Goal: Information Seeking & Learning: Learn about a topic

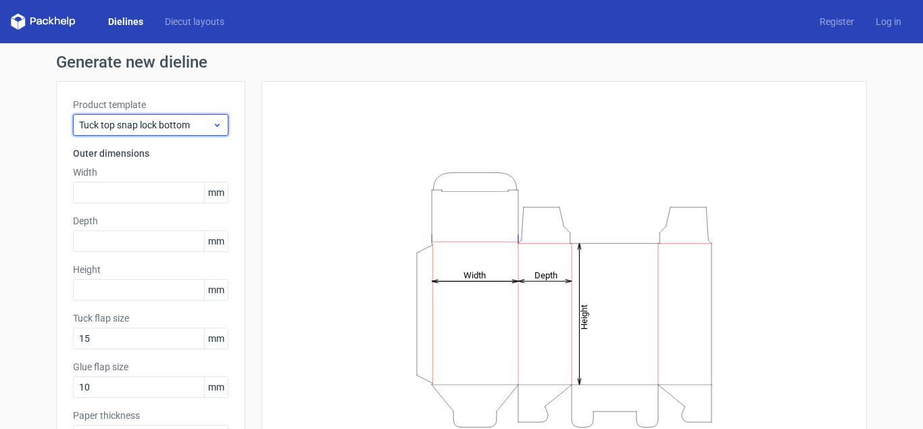
click at [217, 129] on icon at bounding box center [217, 125] width 10 height 11
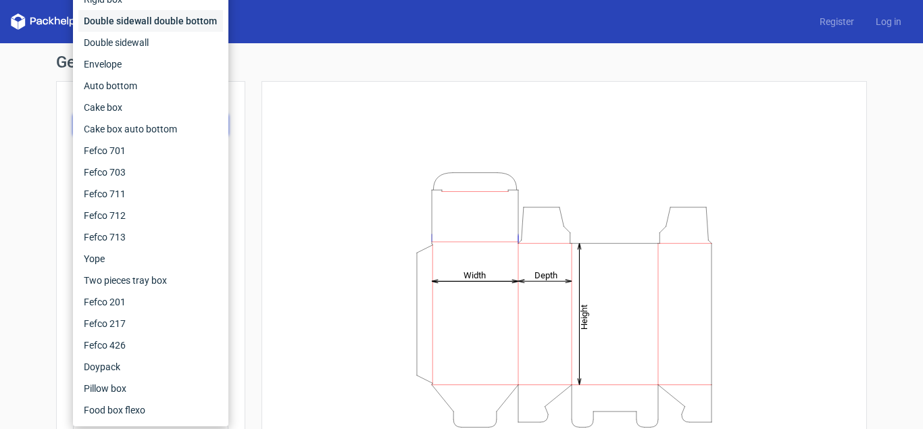
click at [106, 24] on div "Double sidewall double bottom" at bounding box center [150, 21] width 145 height 22
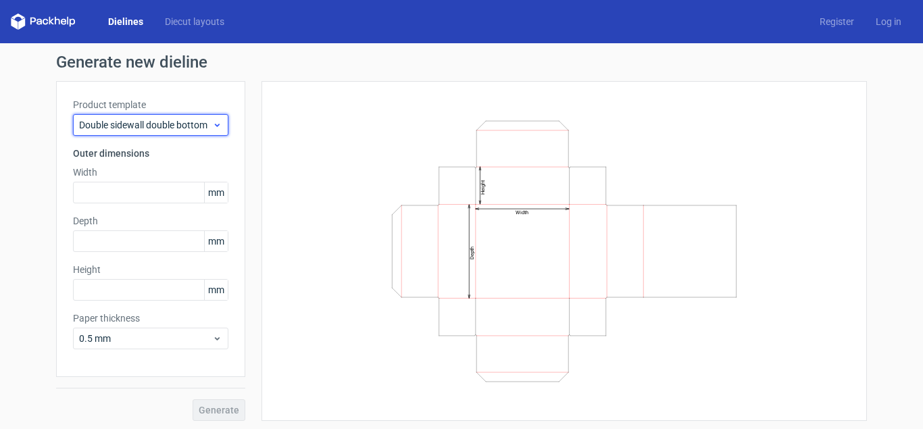
click at [198, 133] on div "Double sidewall double bottom" at bounding box center [150, 125] width 155 height 22
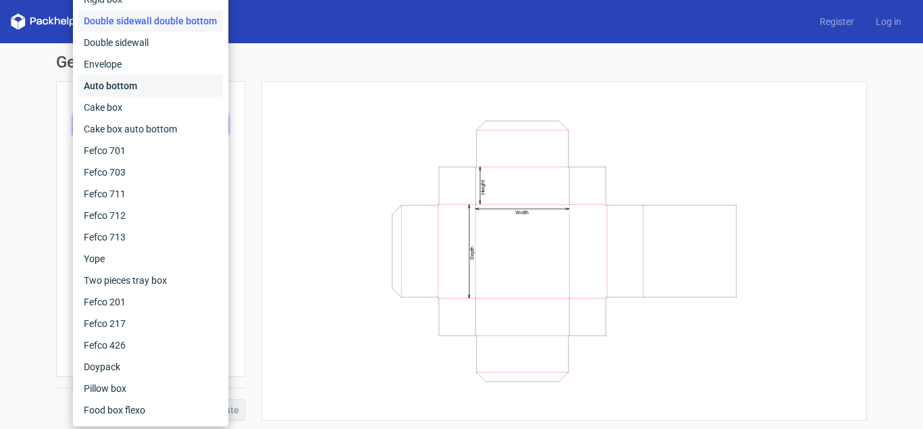
click at [112, 91] on div "Auto bottom" at bounding box center [150, 86] width 145 height 22
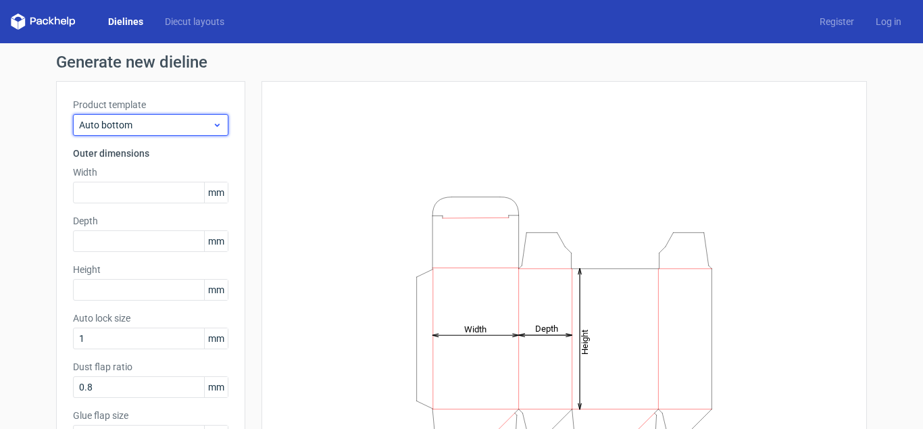
click at [120, 120] on span "Auto bottom" at bounding box center [145, 125] width 133 height 14
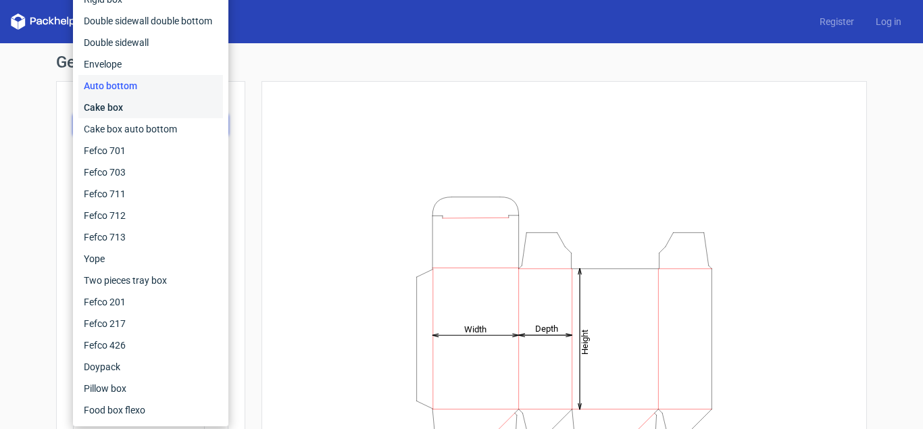
click at [117, 111] on div "Cake box" at bounding box center [150, 108] width 145 height 22
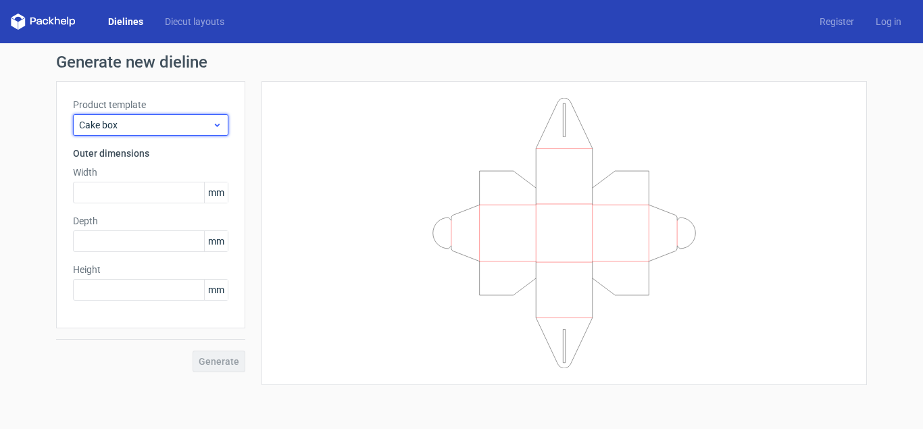
click at [127, 126] on span "Cake box" at bounding box center [145, 125] width 133 height 14
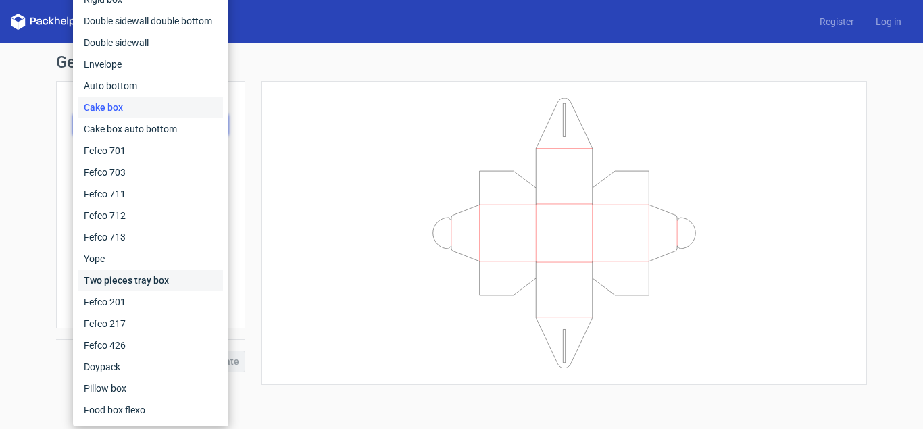
click at [164, 279] on div "Two pieces tray box" at bounding box center [150, 281] width 145 height 22
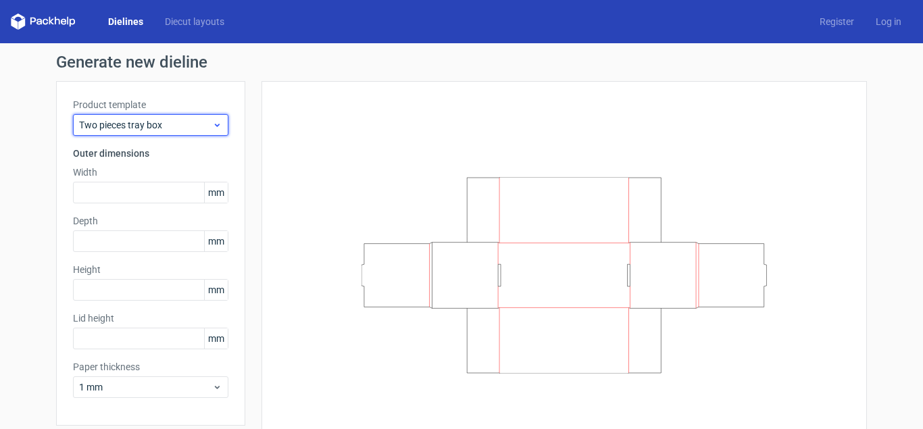
click at [149, 128] on span "Two pieces tray box" at bounding box center [145, 125] width 133 height 14
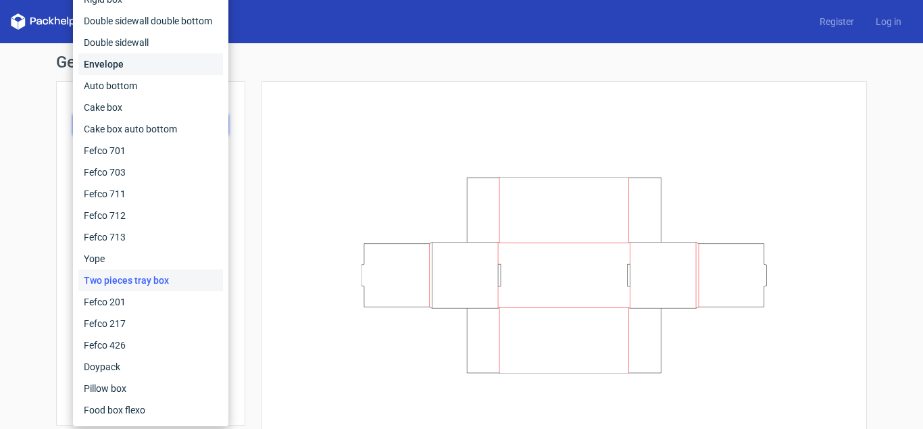
click at [113, 69] on div "Envelope" at bounding box center [150, 64] width 145 height 22
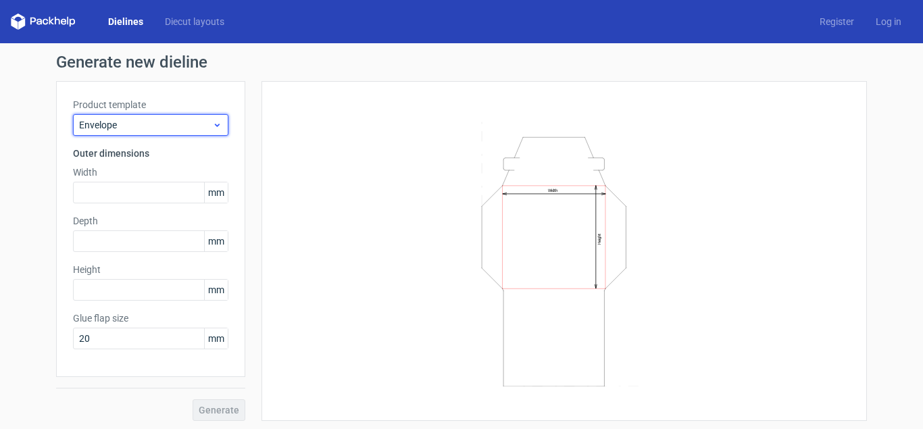
click at [139, 122] on span "Envelope" at bounding box center [145, 125] width 133 height 14
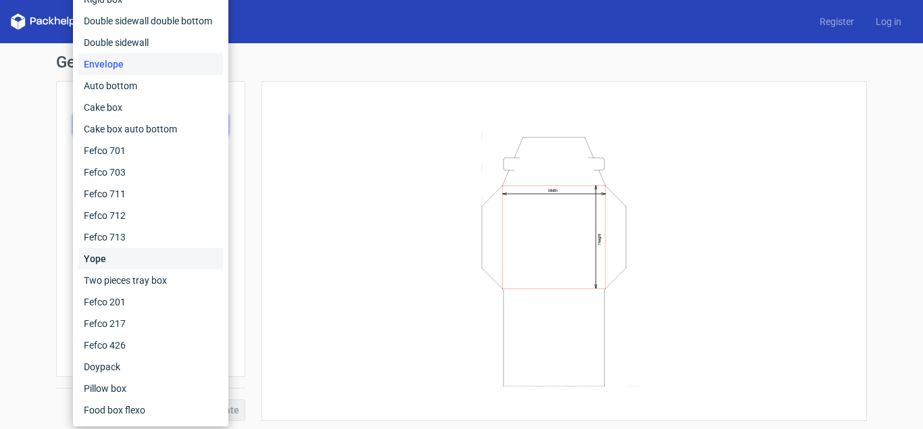
click at [114, 257] on div "Yope" at bounding box center [150, 259] width 145 height 22
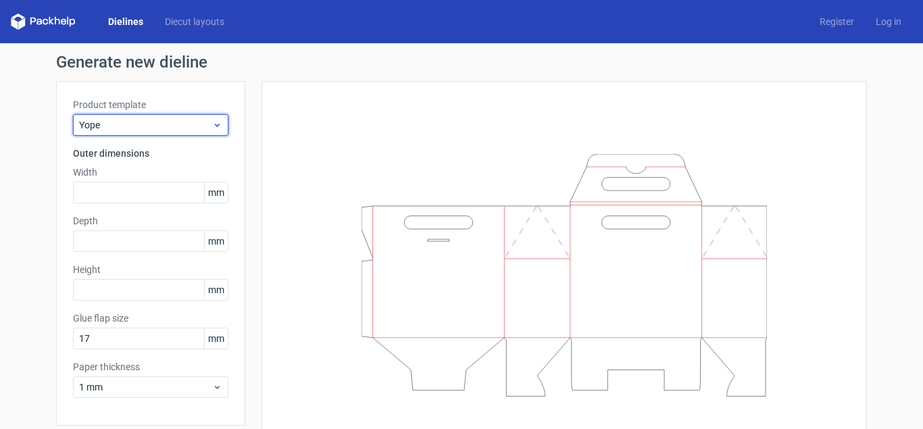
click at [136, 121] on span "Yope" at bounding box center [145, 125] width 133 height 14
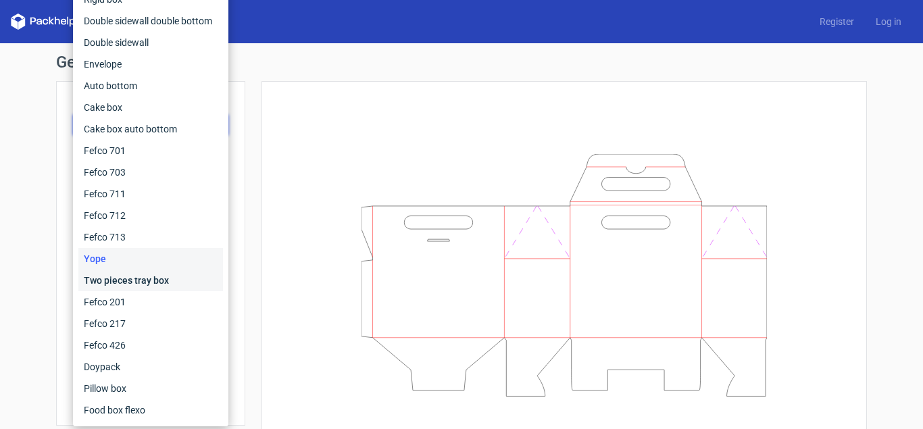
click at [117, 280] on div "Two pieces tray box" at bounding box center [150, 281] width 145 height 22
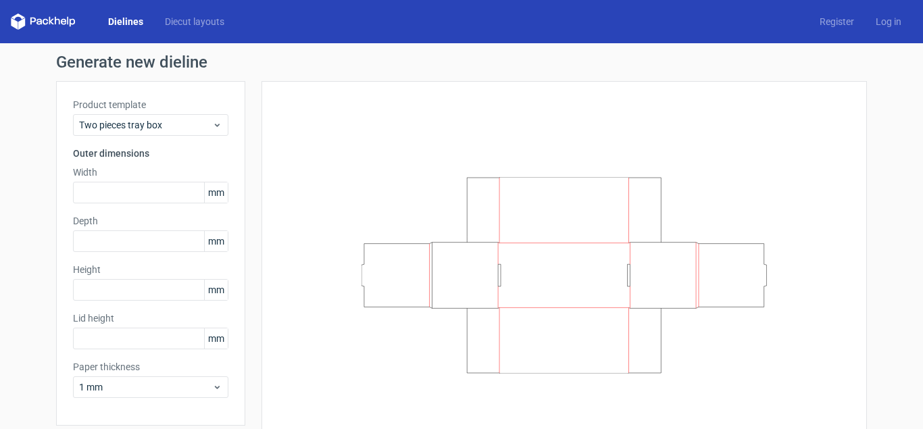
click at [137, 112] on div "Product template Two pieces tray box" at bounding box center [150, 117] width 155 height 38
click at [137, 122] on span "Two pieces tray box" at bounding box center [145, 125] width 133 height 14
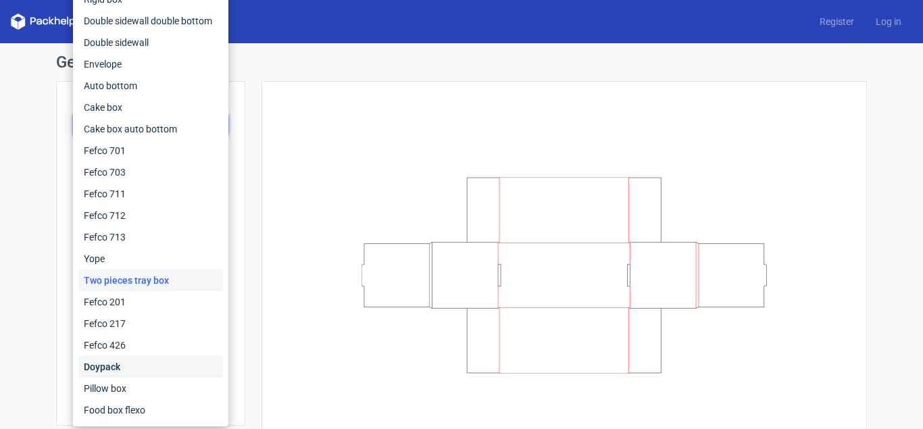
click at [118, 367] on div "Doypack" at bounding box center [150, 367] width 145 height 22
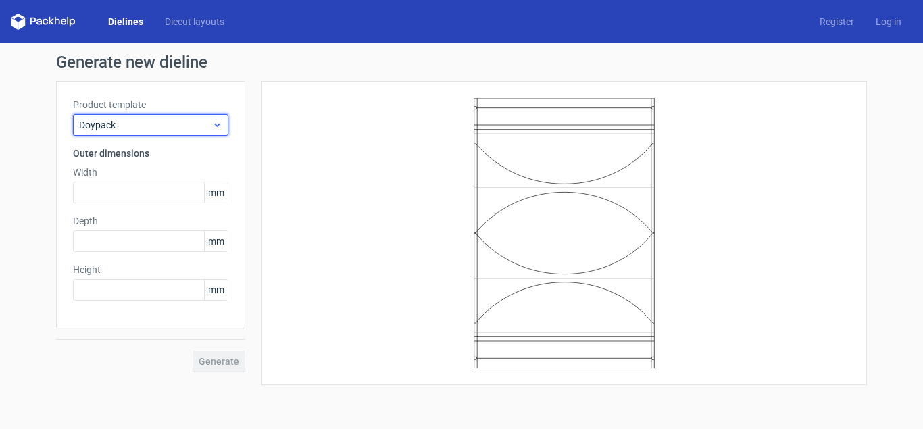
click at [151, 130] on span "Doypack" at bounding box center [145, 125] width 133 height 14
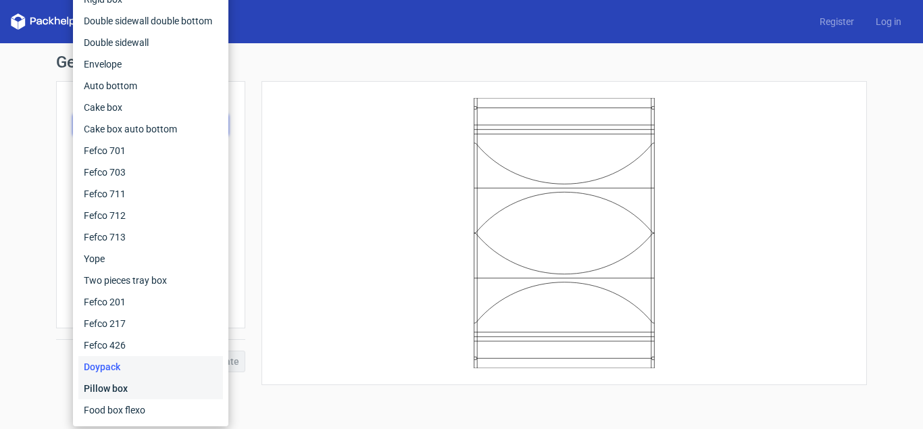
click at [126, 387] on div "Pillow box" at bounding box center [150, 389] width 145 height 22
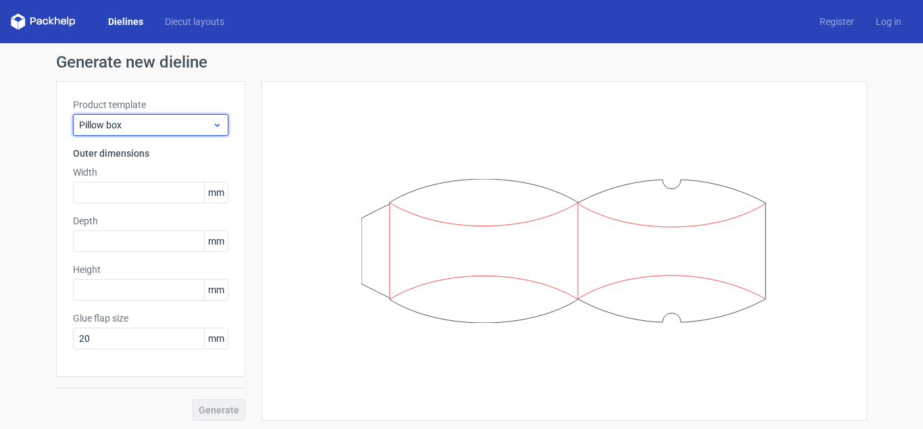
click at [148, 133] on div "Pillow box" at bounding box center [150, 125] width 155 height 22
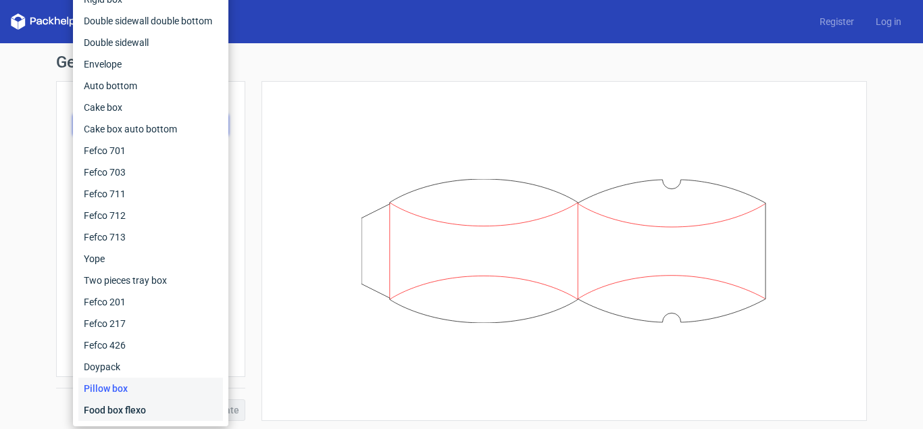
click at [135, 414] on div "Food box flexo" at bounding box center [150, 410] width 145 height 22
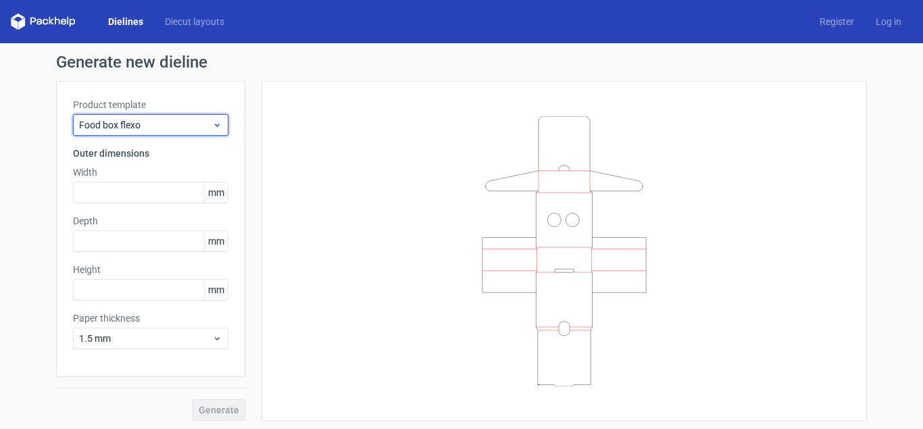
click at [150, 127] on span "Food box flexo" at bounding box center [145, 125] width 133 height 14
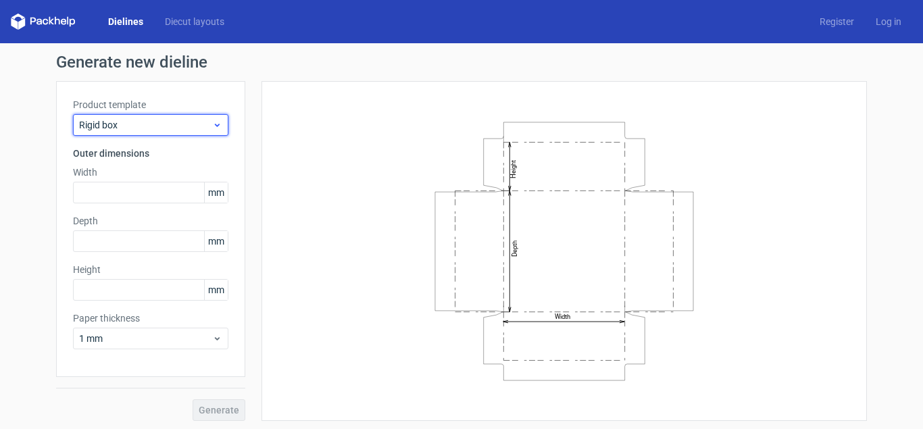
click at [155, 132] on div "Rigid box" at bounding box center [150, 125] width 155 height 22
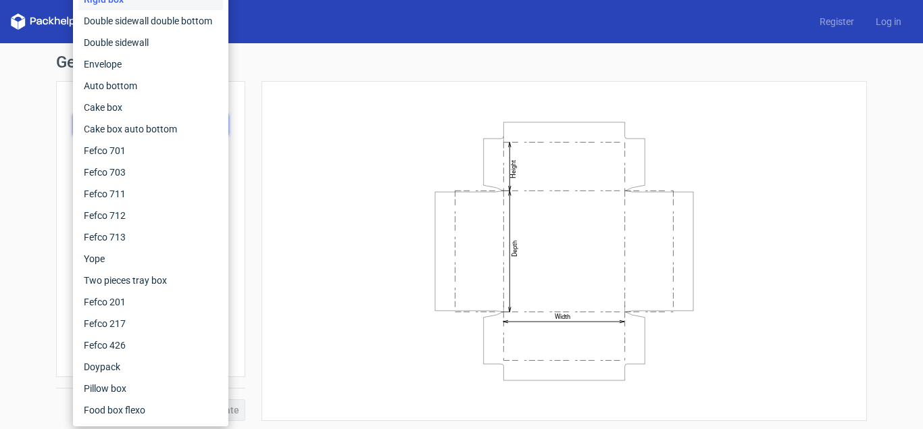
drag, startPoint x: 230, startPoint y: 126, endPoint x: 228, endPoint y: 80, distance: 46.0
click at [228, 80] on div "Generate new dieline Product template Rigid box Outer dimensions Width mm Depth…" at bounding box center [461, 237] width 811 height 367
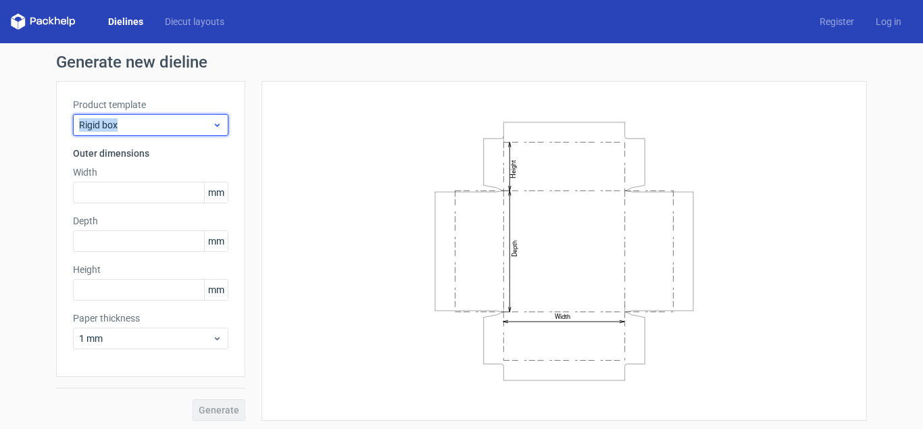
click at [156, 122] on span "Rigid box" at bounding box center [145, 125] width 133 height 14
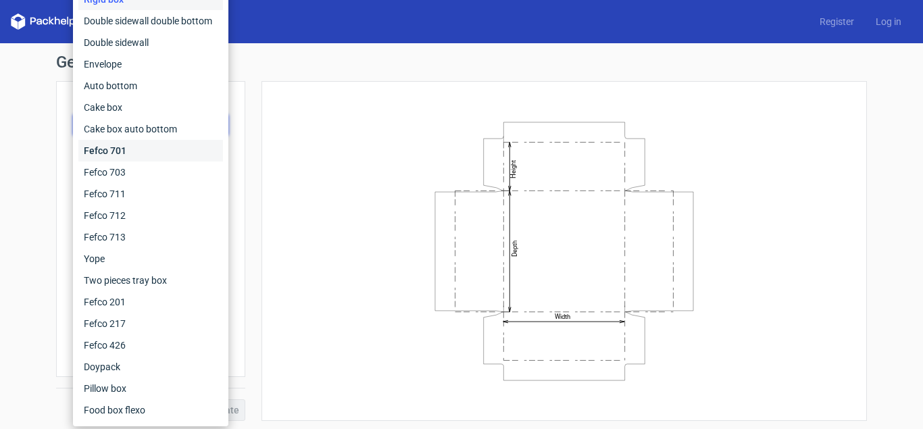
click at [114, 149] on div "Fefco 701" at bounding box center [150, 151] width 145 height 22
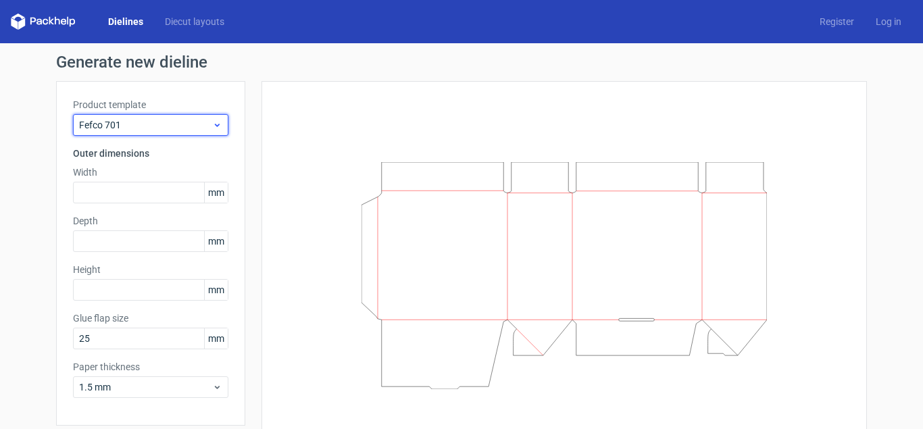
click at [128, 120] on span "Fefco 701" at bounding box center [145, 125] width 133 height 14
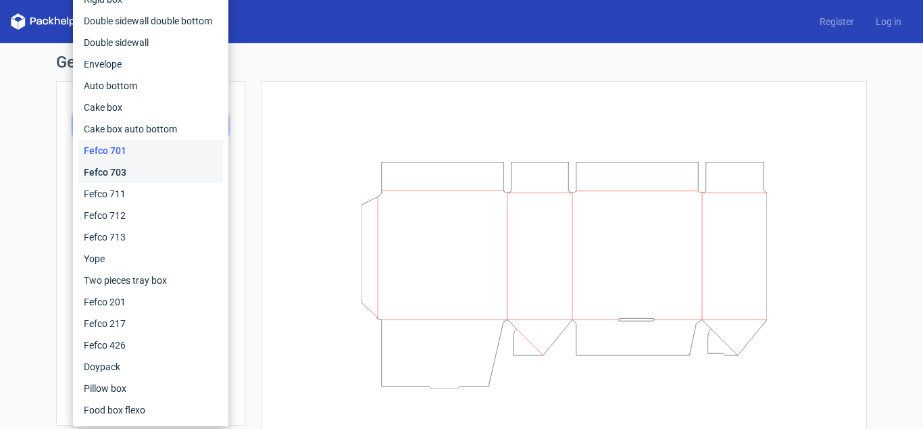
click at [125, 170] on div "Fefco 703" at bounding box center [150, 173] width 145 height 22
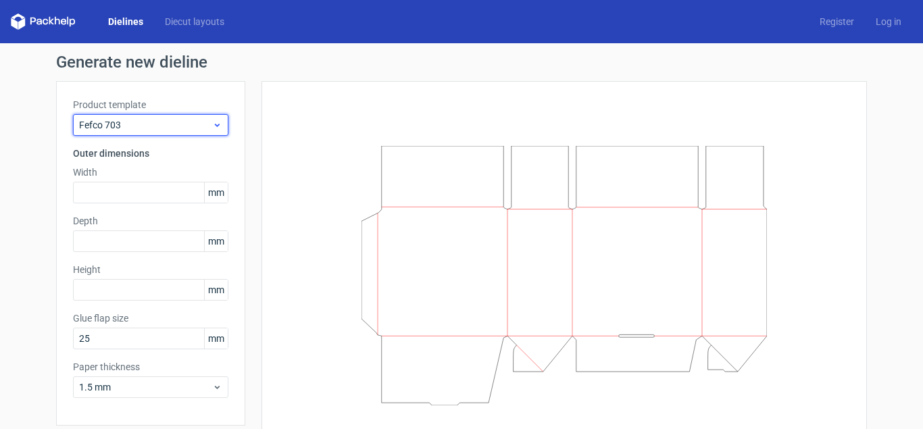
click at [183, 126] on span "Fefco 703" at bounding box center [145, 125] width 133 height 14
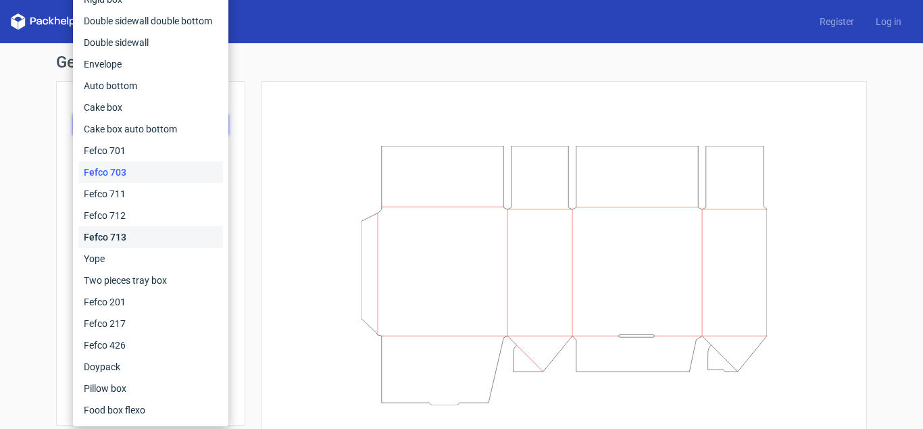
click at [122, 232] on div "Fefco 713" at bounding box center [150, 237] width 145 height 22
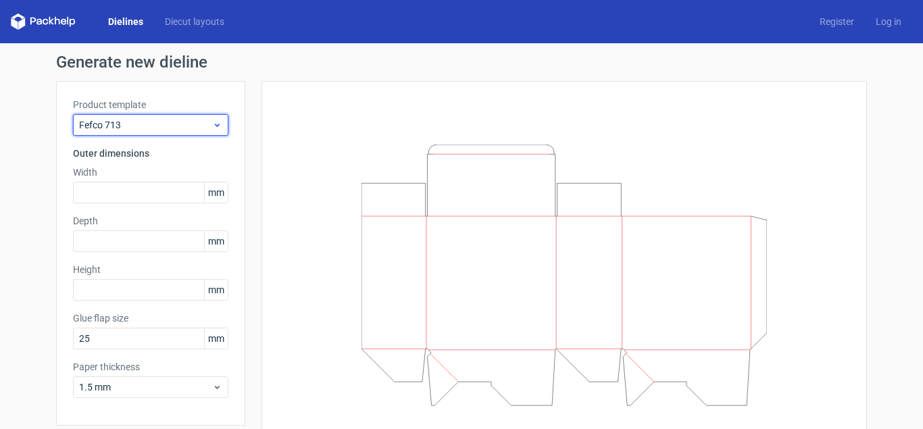
click at [141, 130] on span "Fefco 713" at bounding box center [145, 125] width 133 height 14
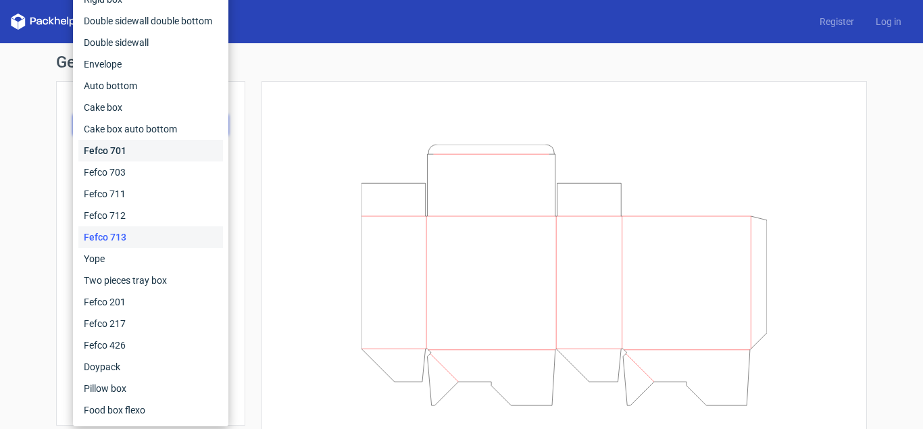
click at [135, 151] on div "Fefco 701" at bounding box center [150, 151] width 145 height 22
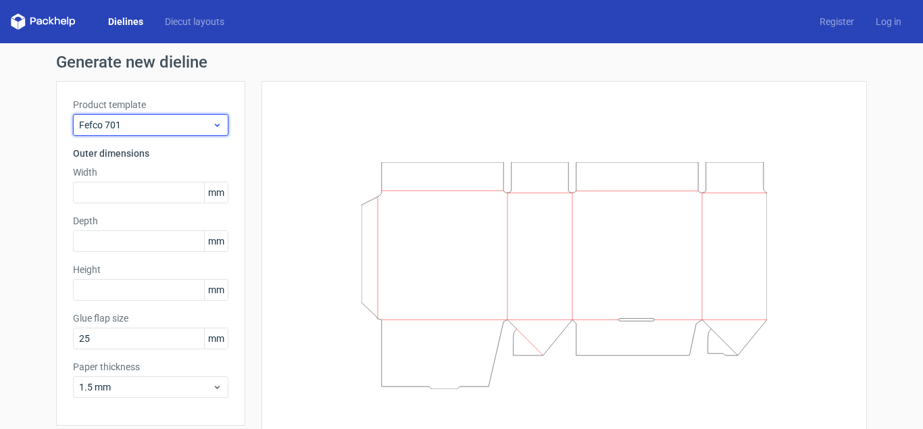
click at [143, 126] on span "Fefco 701" at bounding box center [145, 125] width 133 height 14
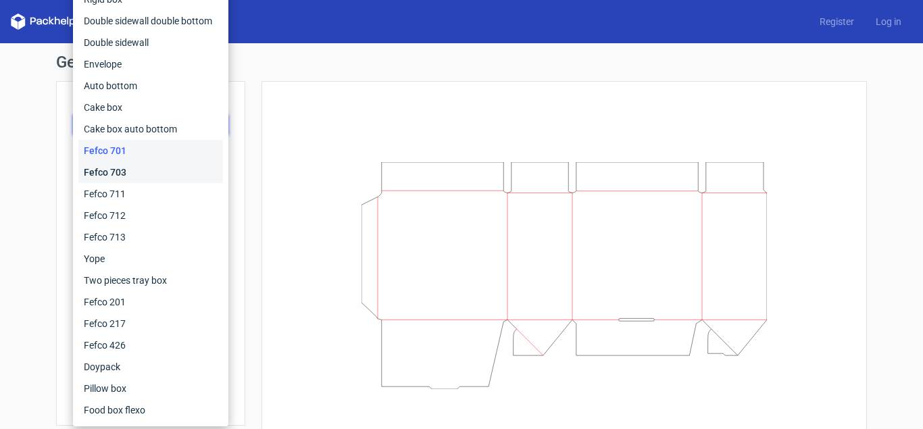
click at [127, 168] on div "Fefco 703" at bounding box center [150, 173] width 145 height 22
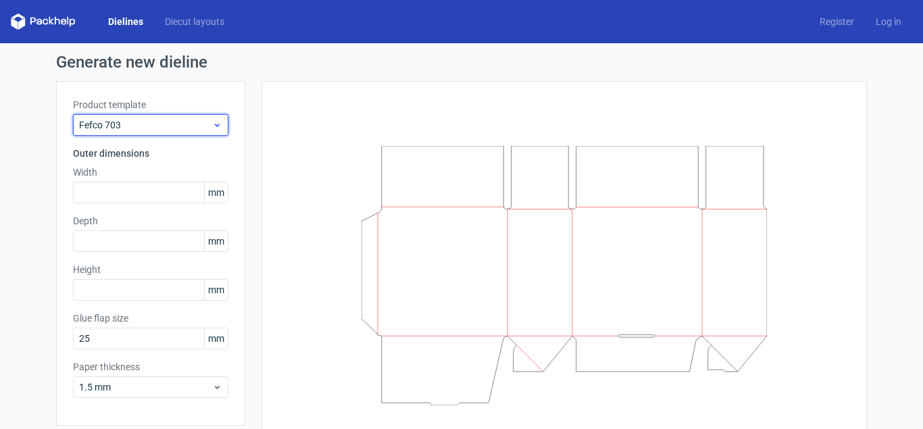
click at [155, 116] on div "Fefco 703" at bounding box center [150, 125] width 155 height 22
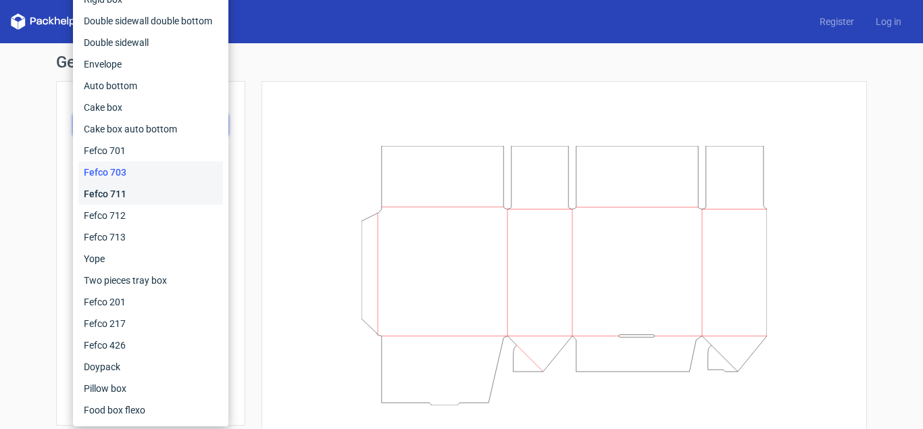
click at [127, 191] on div "Fefco 711" at bounding box center [150, 194] width 145 height 22
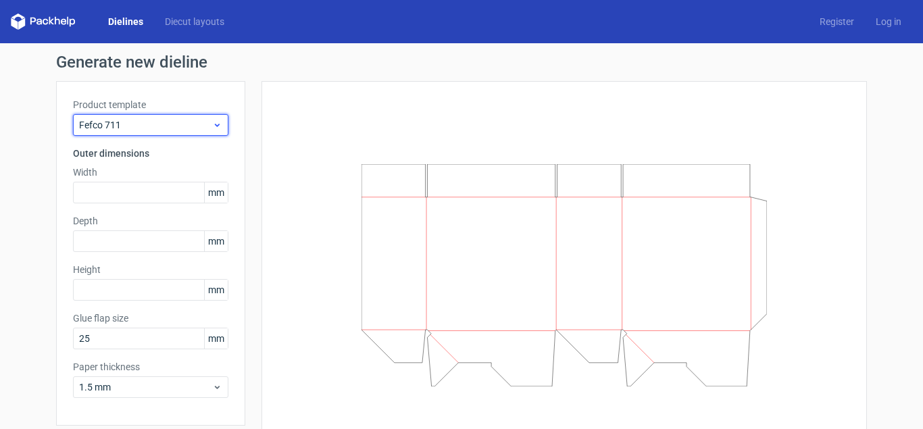
click at [152, 124] on span "Fefco 711" at bounding box center [145, 125] width 133 height 14
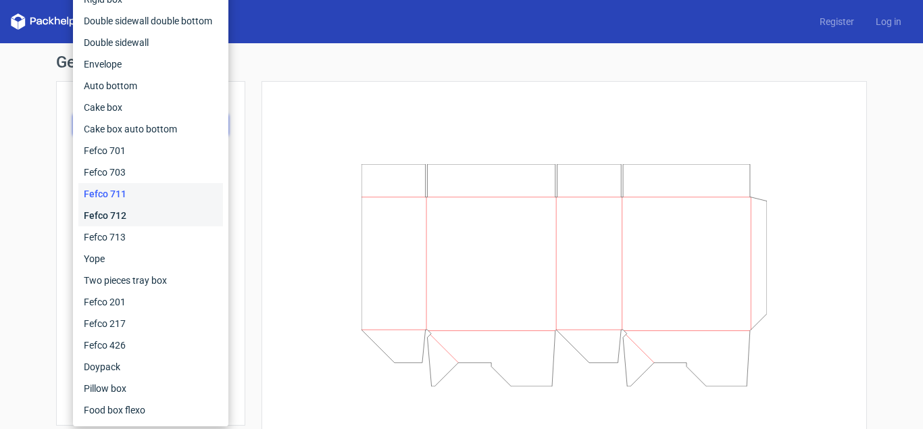
click at [124, 216] on div "Fefco 712" at bounding box center [150, 216] width 145 height 22
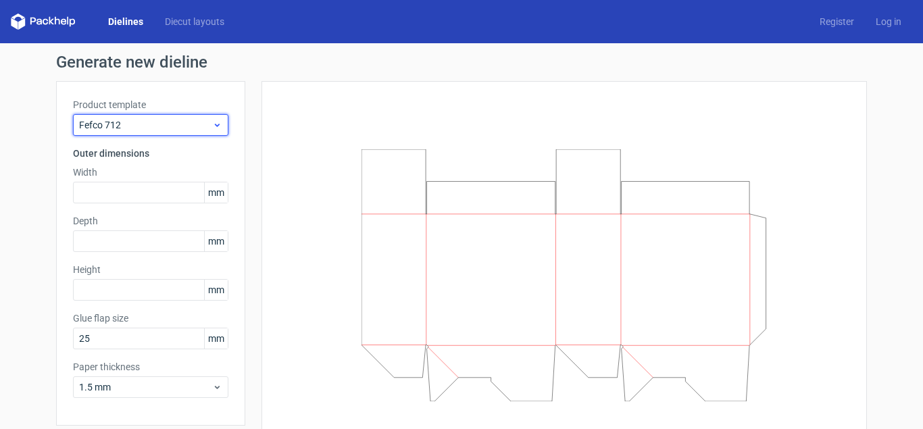
click at [160, 126] on span "Fefco 712" at bounding box center [145, 125] width 133 height 14
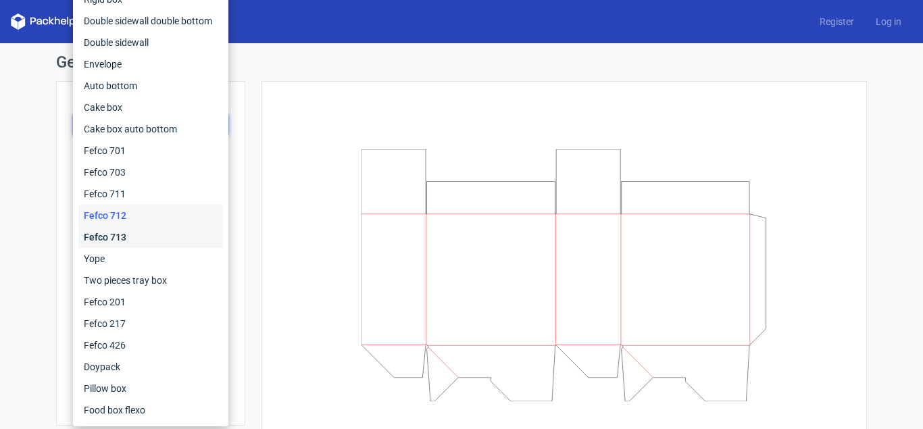
click at [132, 233] on div "Fefco 713" at bounding box center [150, 237] width 145 height 22
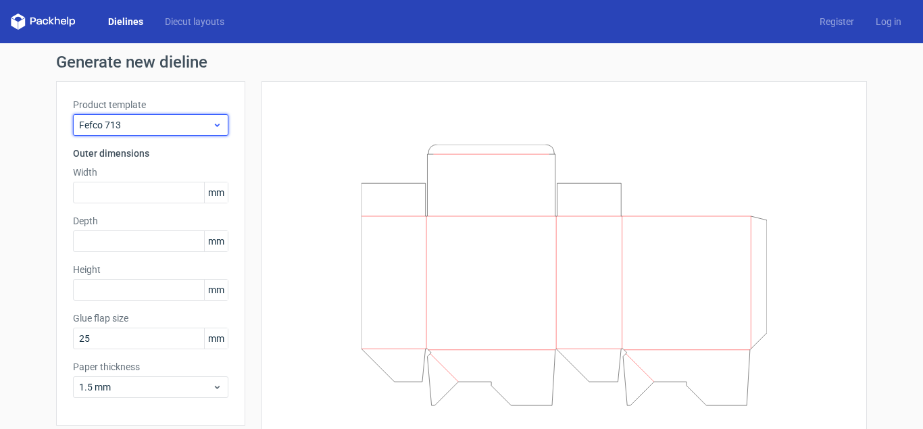
click at [159, 130] on span "Fefco 713" at bounding box center [145, 125] width 133 height 14
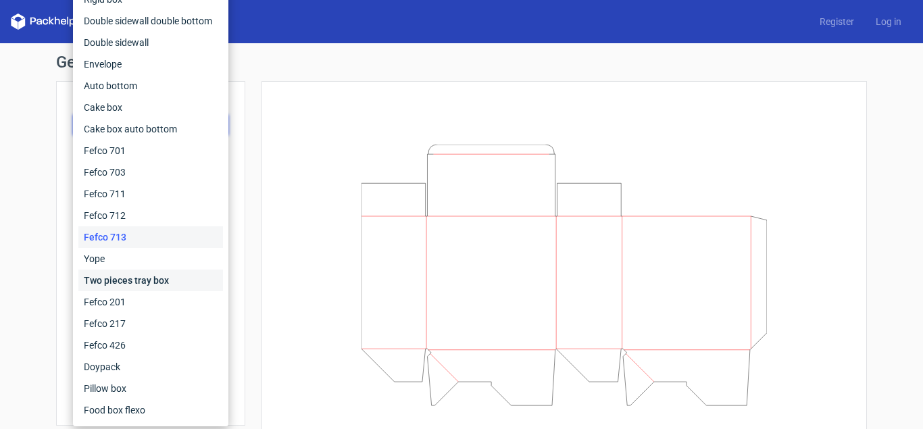
click at [138, 281] on div "Two pieces tray box" at bounding box center [150, 281] width 145 height 22
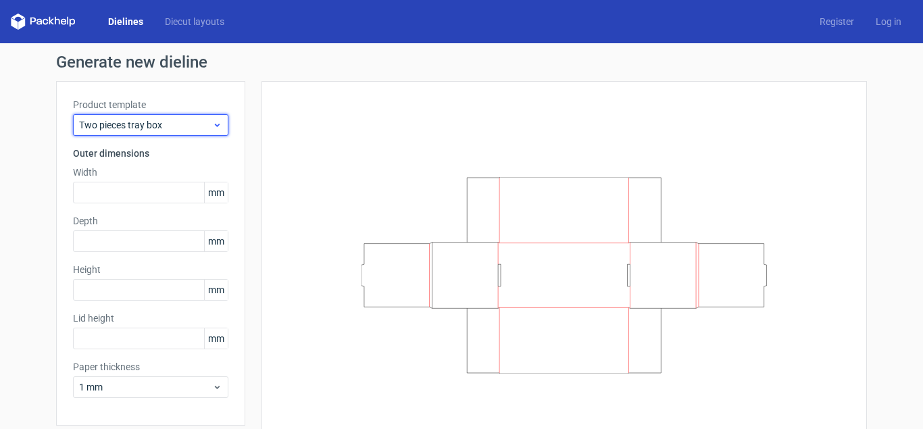
click at [160, 120] on span "Two pieces tray box" at bounding box center [145, 125] width 133 height 14
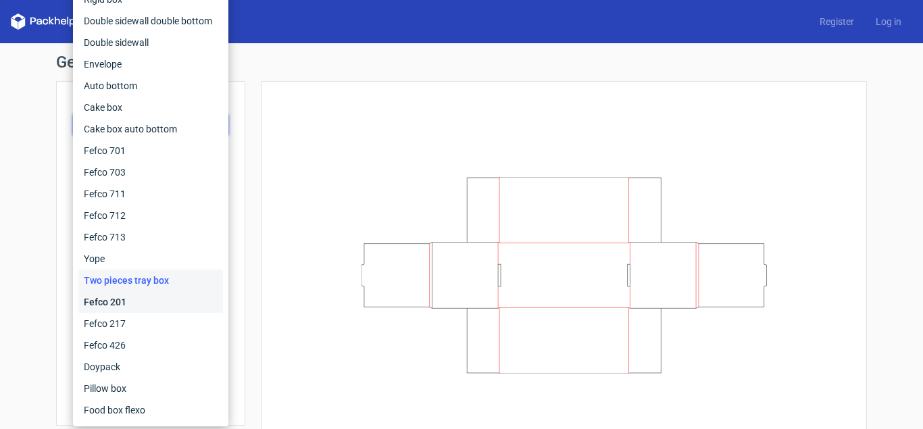
click at [103, 299] on div "Fefco 201" at bounding box center [150, 302] width 145 height 22
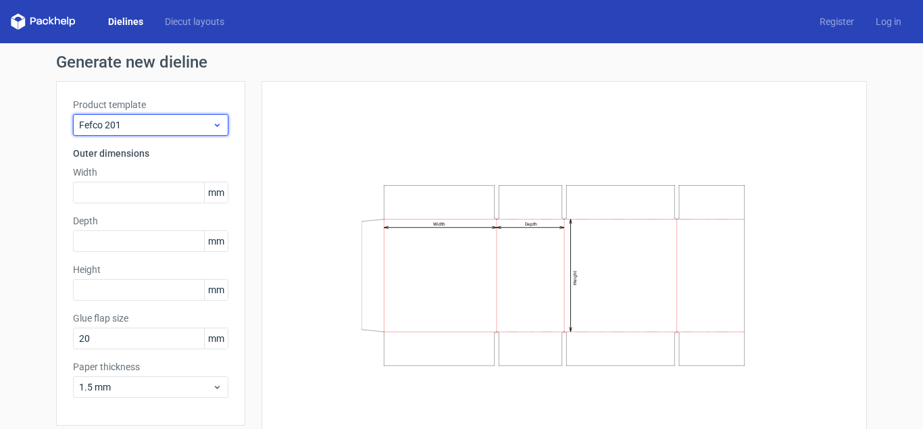
click at [167, 118] on div "Fefco 201" at bounding box center [150, 125] width 155 height 22
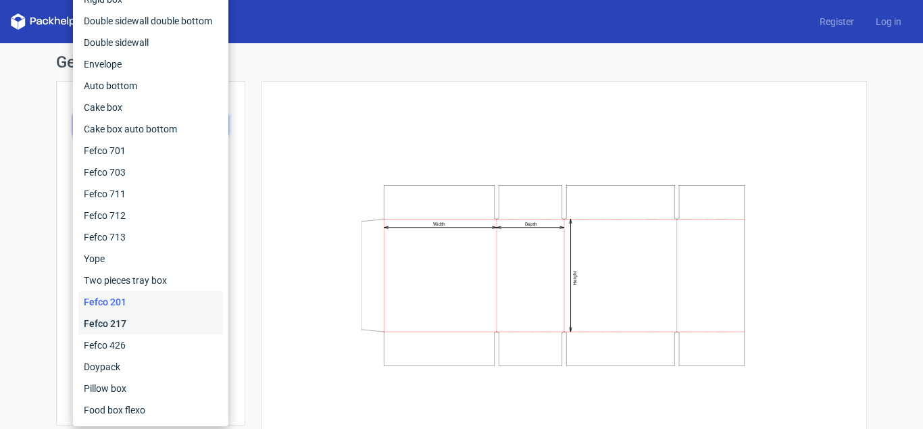
click at [117, 324] on div "Fefco 217" at bounding box center [150, 324] width 145 height 22
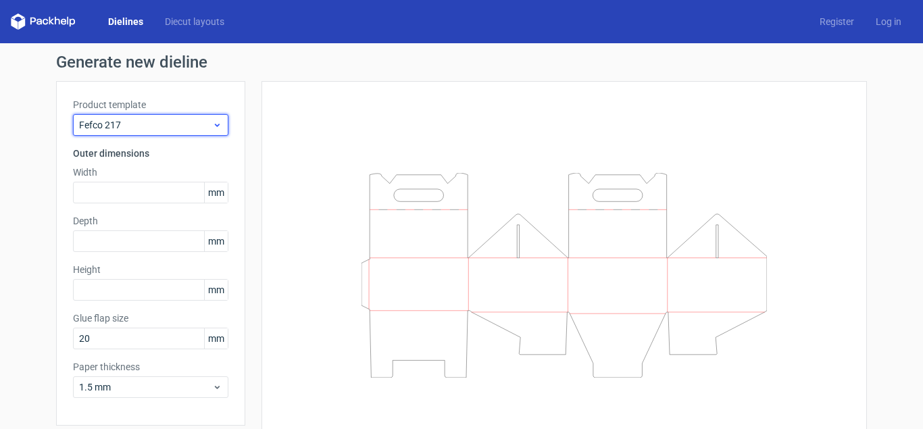
click at [161, 115] on div "Fefco 217" at bounding box center [150, 125] width 155 height 22
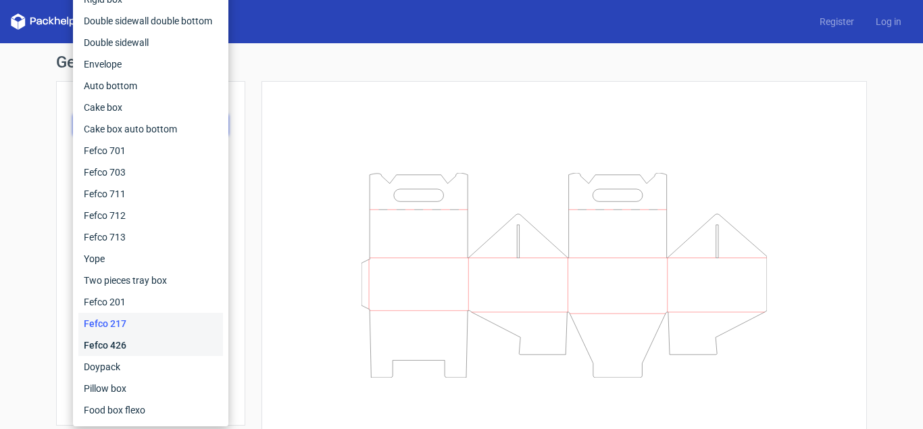
click at [113, 341] on div "Fefco 426" at bounding box center [150, 346] width 145 height 22
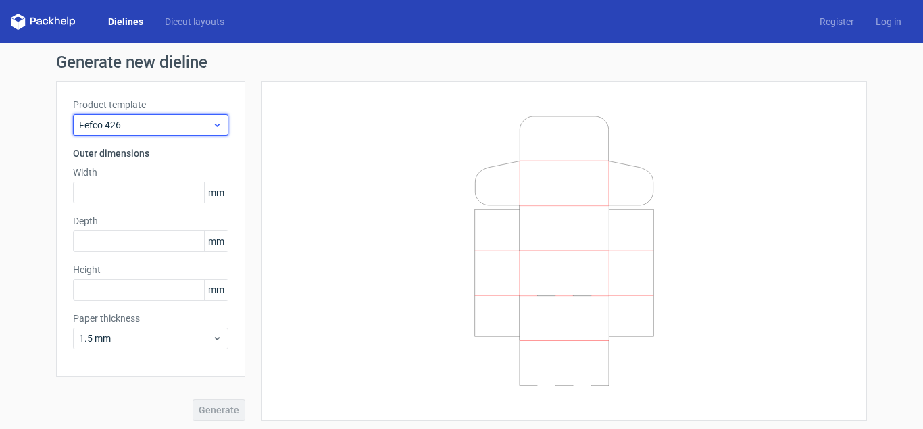
click at [174, 122] on span "Fefco 426" at bounding box center [145, 125] width 133 height 14
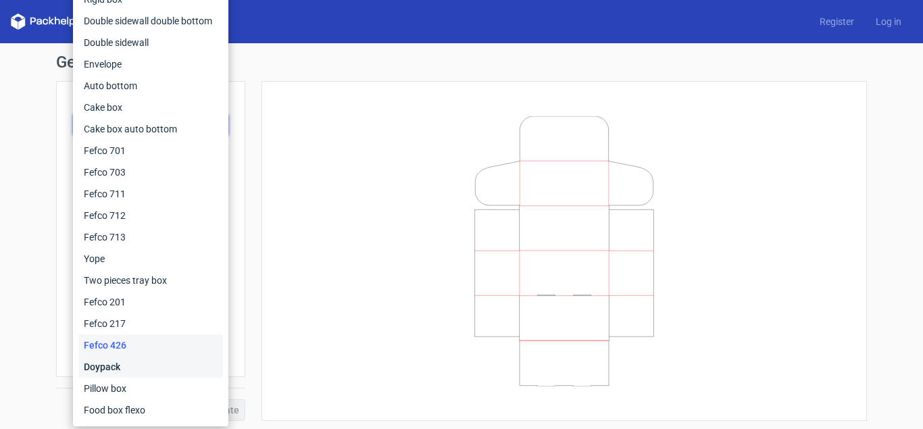
click at [125, 365] on div "Doypack" at bounding box center [150, 367] width 145 height 22
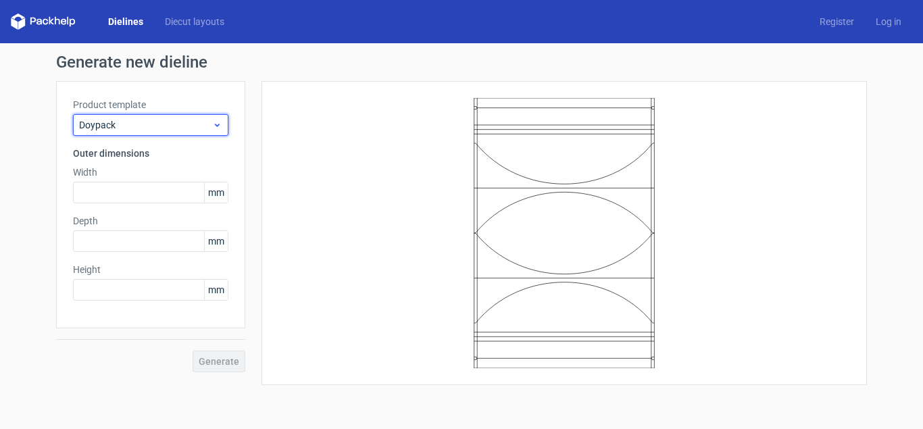
click at [176, 121] on span "Doypack" at bounding box center [145, 125] width 133 height 14
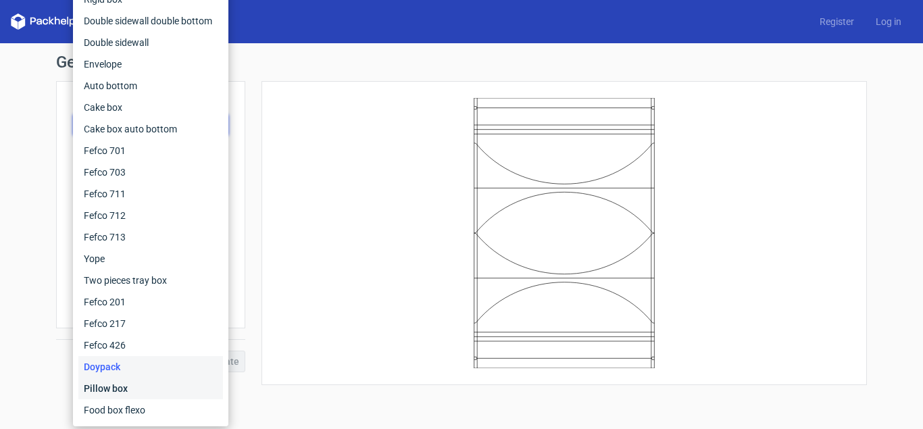
click at [122, 385] on div "Pillow box" at bounding box center [150, 389] width 145 height 22
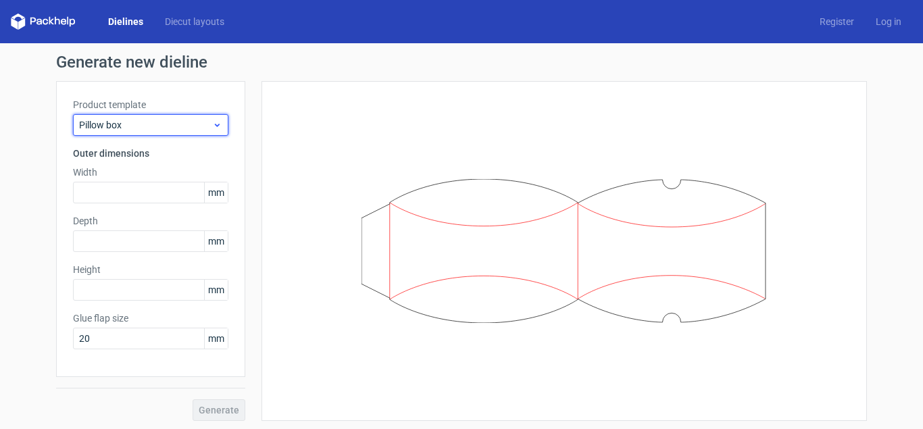
click at [141, 120] on span "Pillow box" at bounding box center [145, 125] width 133 height 14
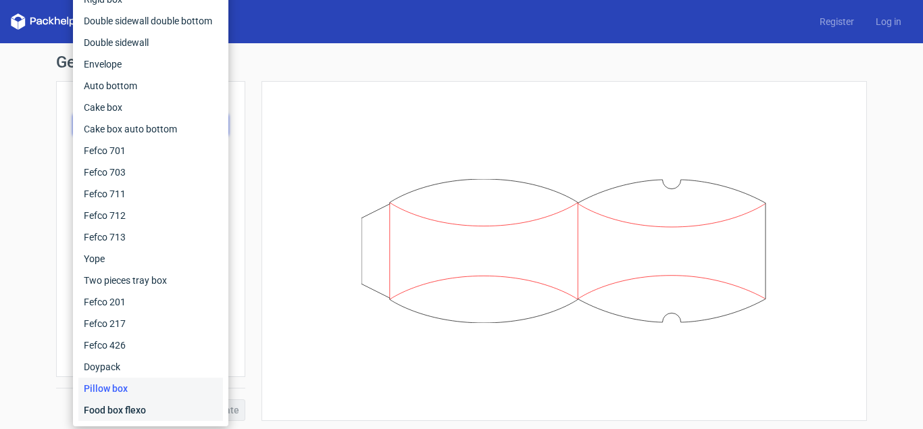
click at [111, 410] on div "Food box flexo" at bounding box center [150, 410] width 145 height 22
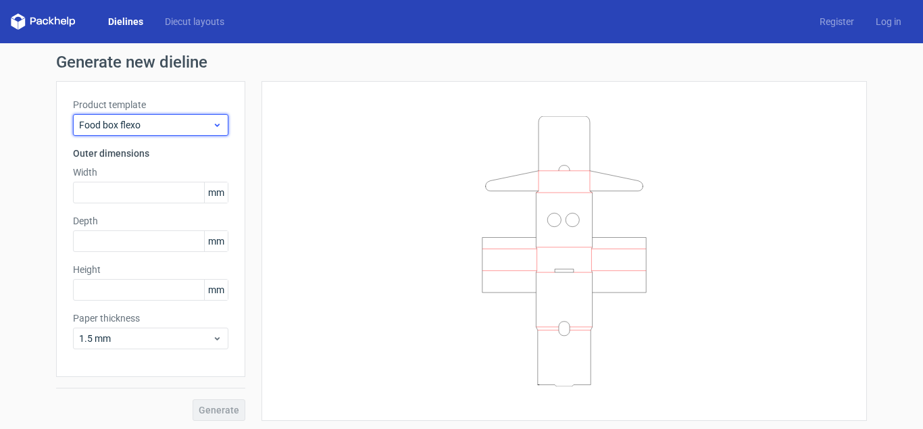
click at [162, 125] on span "Food box flexo" at bounding box center [145, 125] width 133 height 14
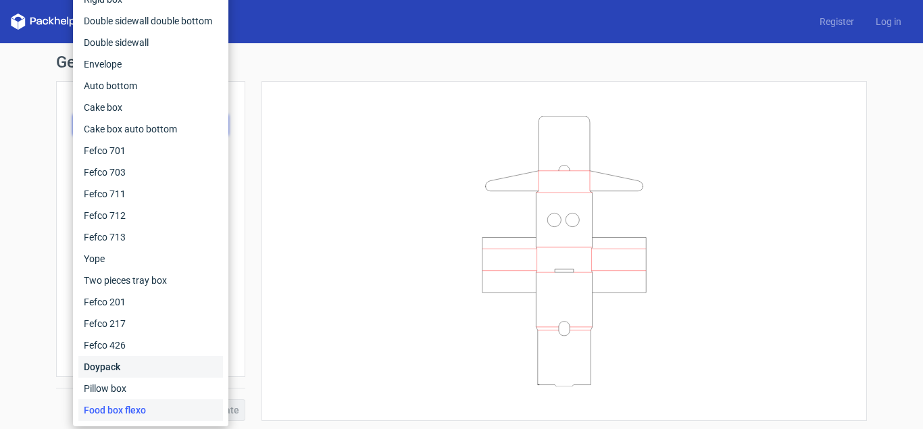
click at [106, 367] on div "Doypack" at bounding box center [150, 367] width 145 height 22
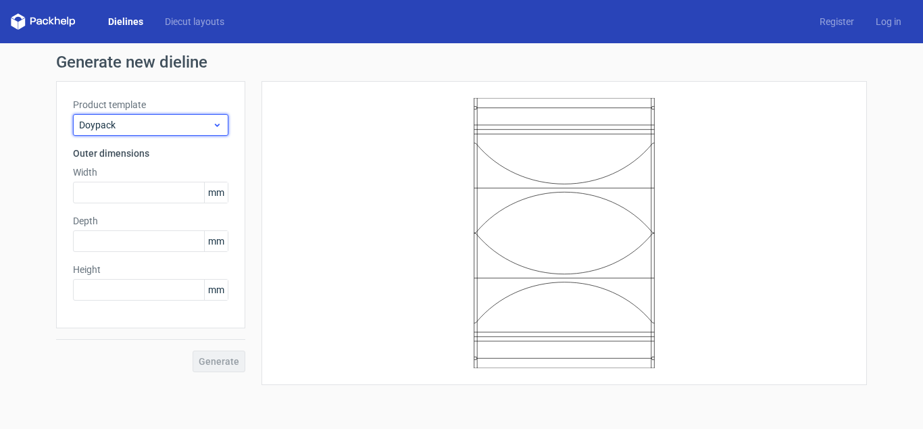
click at [168, 128] on span "Doypack" at bounding box center [145, 125] width 133 height 14
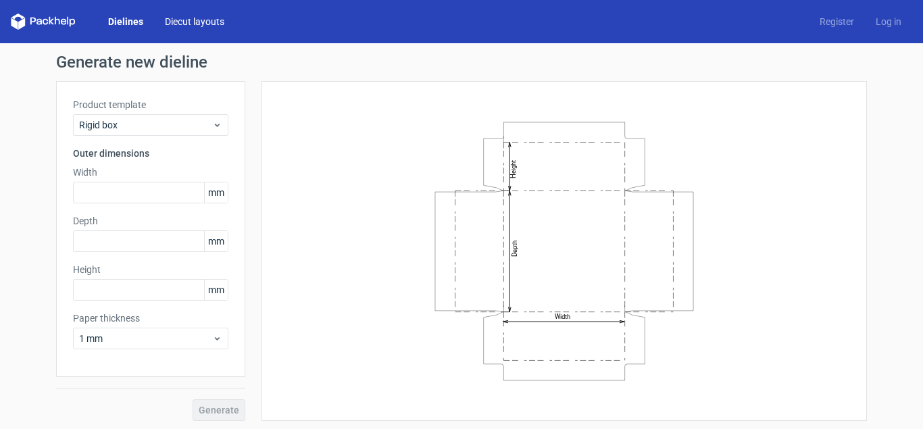
click at [178, 22] on link "Diecut layouts" at bounding box center [194, 22] width 81 height 14
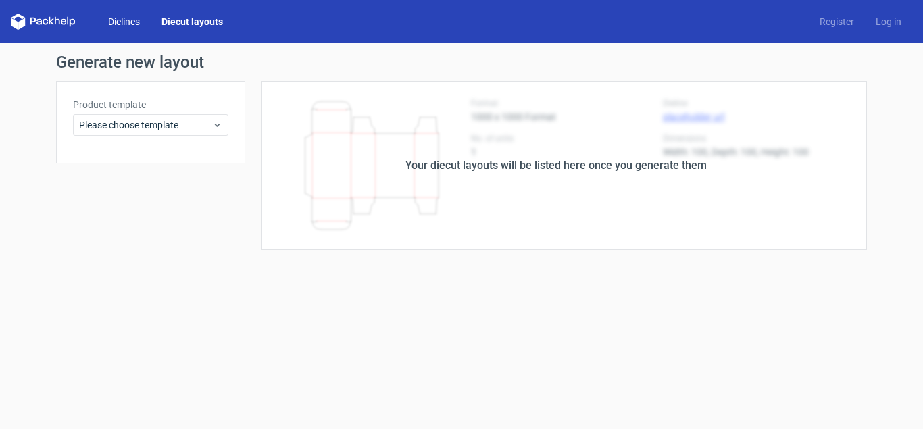
click at [125, 22] on link "Dielines" at bounding box center [123, 22] width 53 height 14
